Goal: Transaction & Acquisition: Purchase product/service

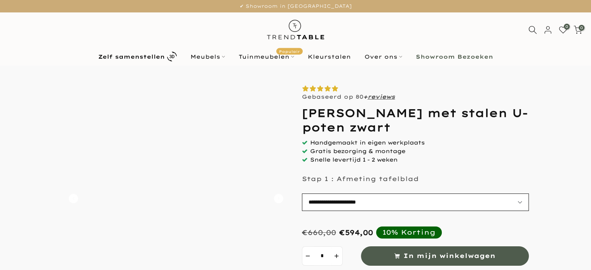
click at [376, 201] on select "**********" at bounding box center [415, 202] width 227 height 17
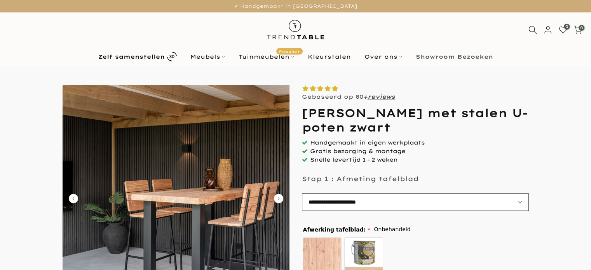
select select "**********"
click at [302, 194] on select "**********" at bounding box center [415, 202] width 227 height 17
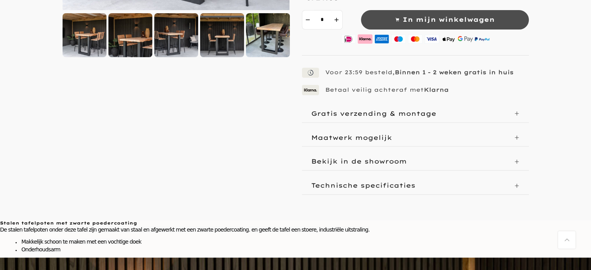
scroll to position [311, 0]
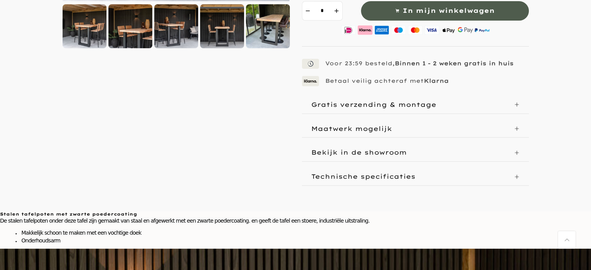
click at [379, 103] on p "Gratis verzending & montage" at bounding box center [373, 105] width 125 height 8
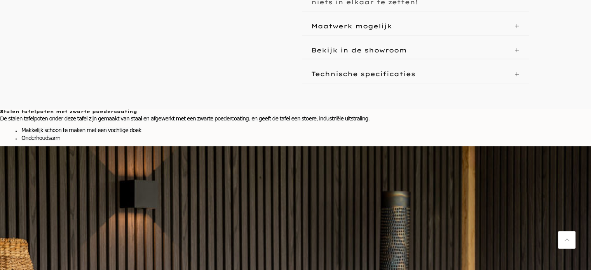
scroll to position [466, 0]
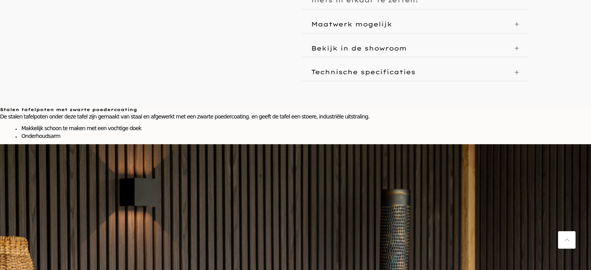
click at [357, 63] on div "Technische specificaties" at bounding box center [415, 71] width 227 height 17
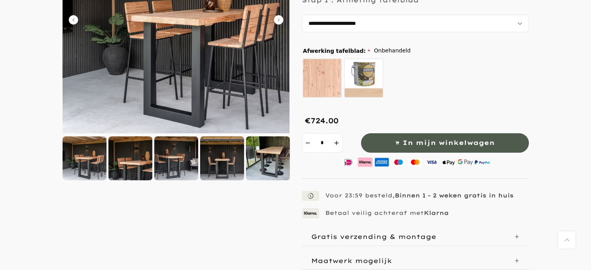
scroll to position [144, 0]
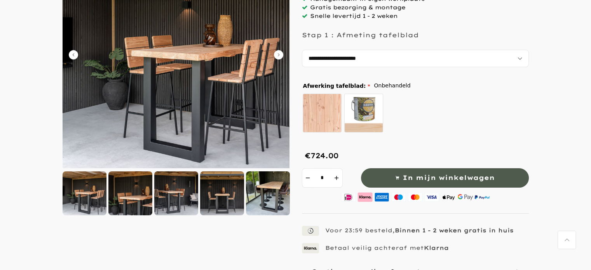
click at [274, 200] on div at bounding box center [268, 193] width 44 height 44
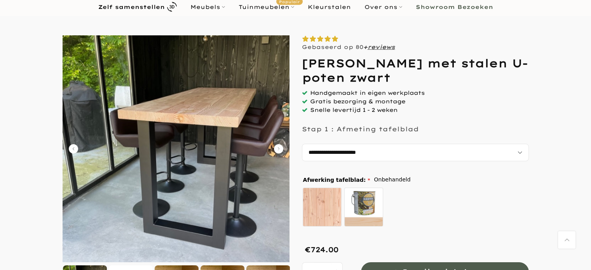
scroll to position [0, 0]
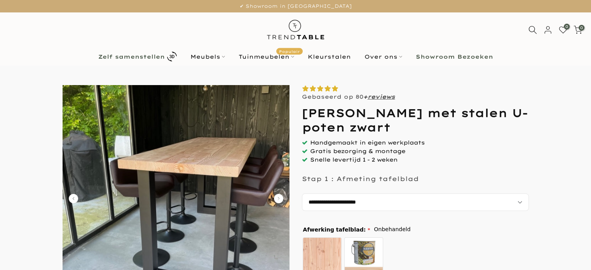
click at [147, 57] on b "Zelf samenstellen" at bounding box center [131, 56] width 66 height 5
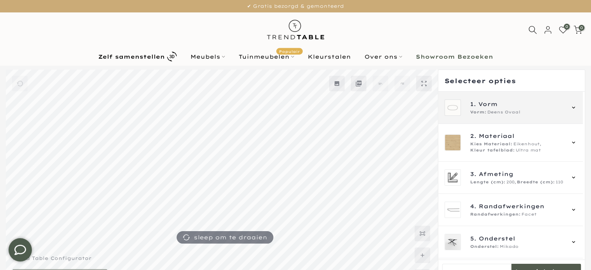
click at [482, 105] on span "Vorm" at bounding box center [487, 104] width 19 height 9
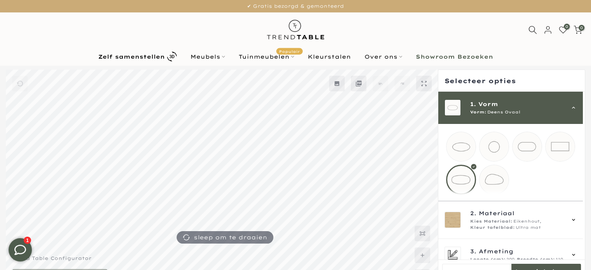
click at [561, 145] on mmq-loader at bounding box center [560, 146] width 29 height 29
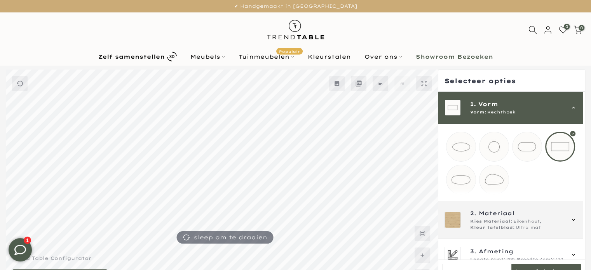
click at [477, 216] on span "2. Materiaal" at bounding box center [517, 213] width 94 height 9
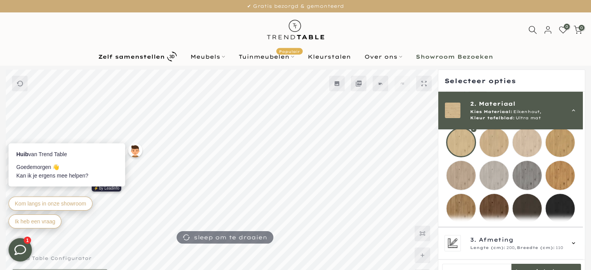
scroll to position [117, 0]
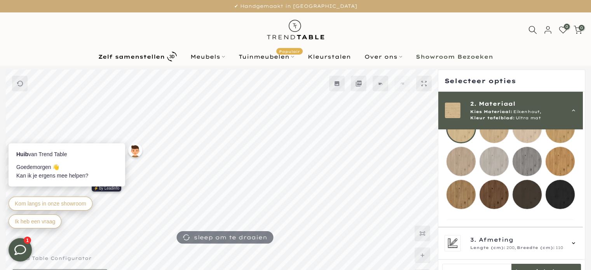
click at [466, 194] on mmq-loader at bounding box center [461, 194] width 29 height 29
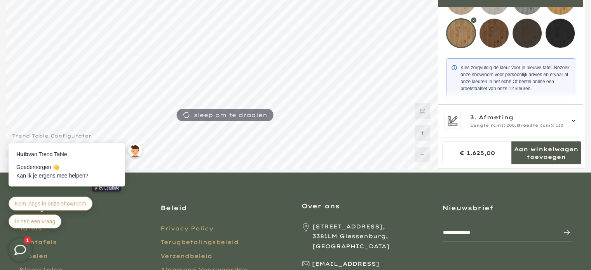
scroll to position [133, 0]
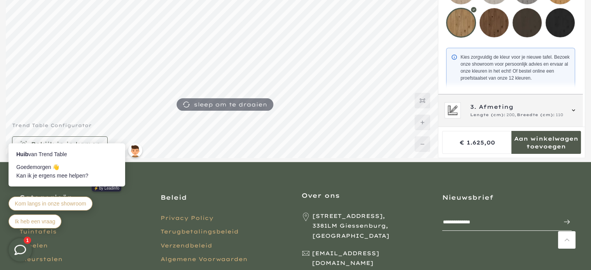
click at [491, 112] on div "3. Afmeting Lengte (cm): 200, Breedte (cm): 110" at bounding box center [517, 111] width 94 height 16
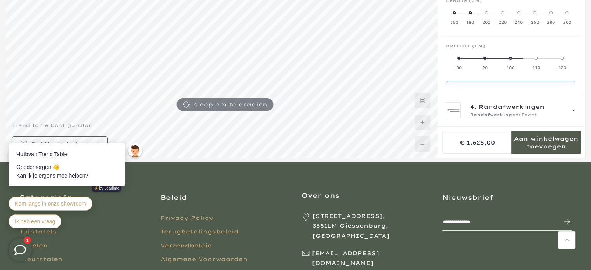
scroll to position [70, 0]
click at [519, 14] on span at bounding box center [518, 13] width 3 height 3
click at [485, 59] on span at bounding box center [485, 59] width 3 height 3
